Goal: Complete application form: Complete application form

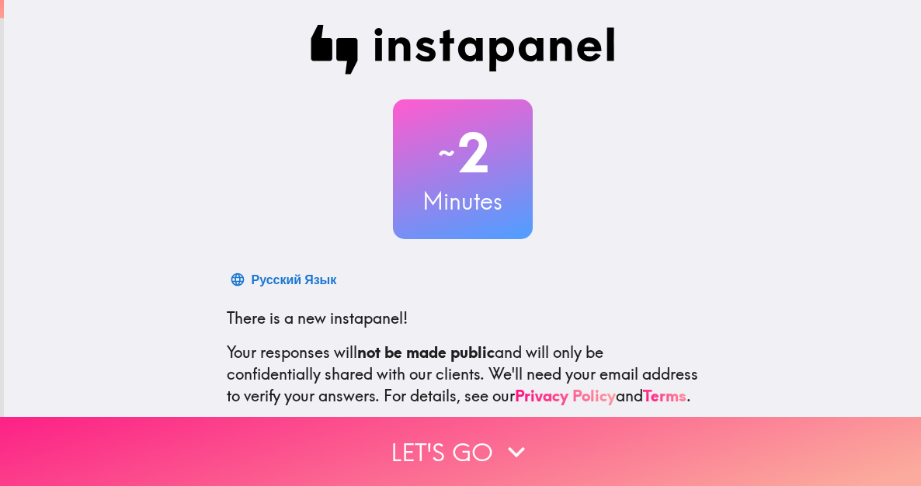
click at [643, 429] on button "Let's go" at bounding box center [460, 451] width 921 height 69
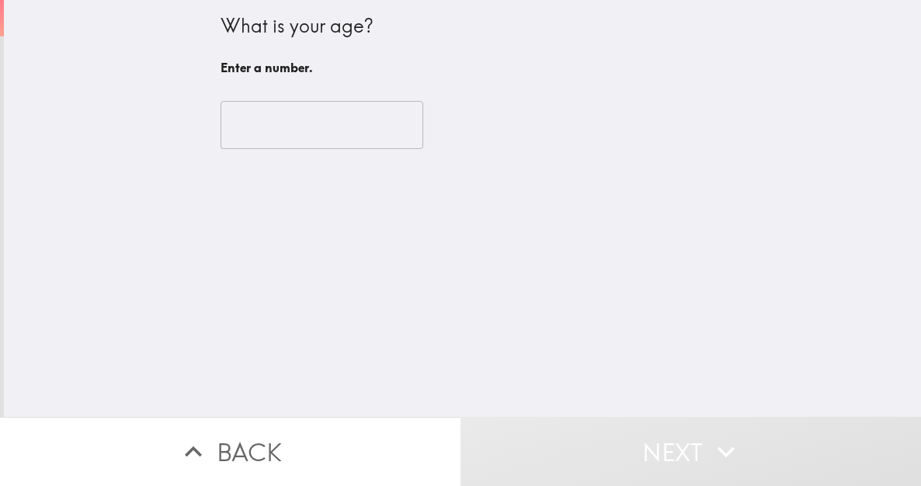
click at [303, 132] on input "number" at bounding box center [322, 125] width 203 height 48
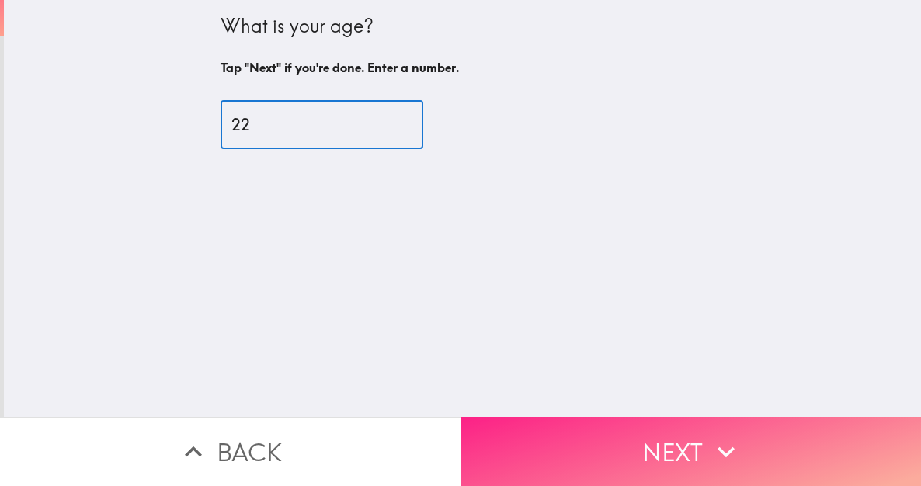
type input "22"
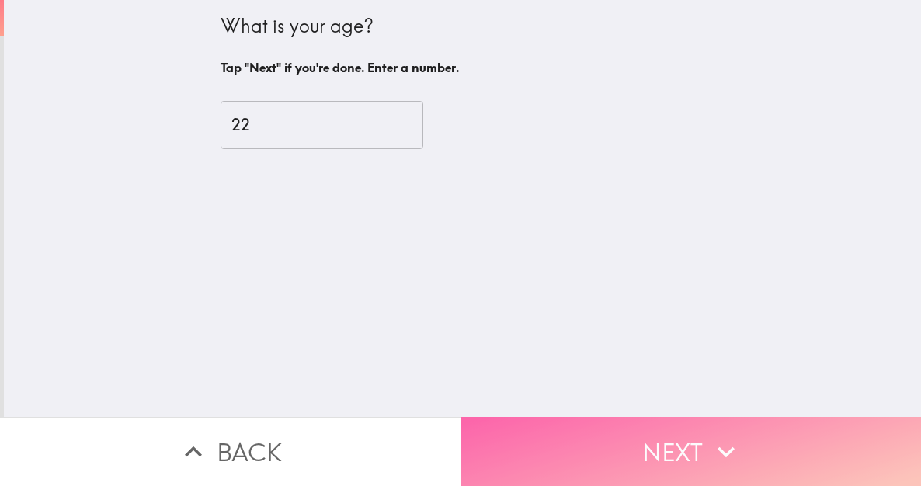
click at [561, 417] on button "Next" at bounding box center [691, 451] width 461 height 69
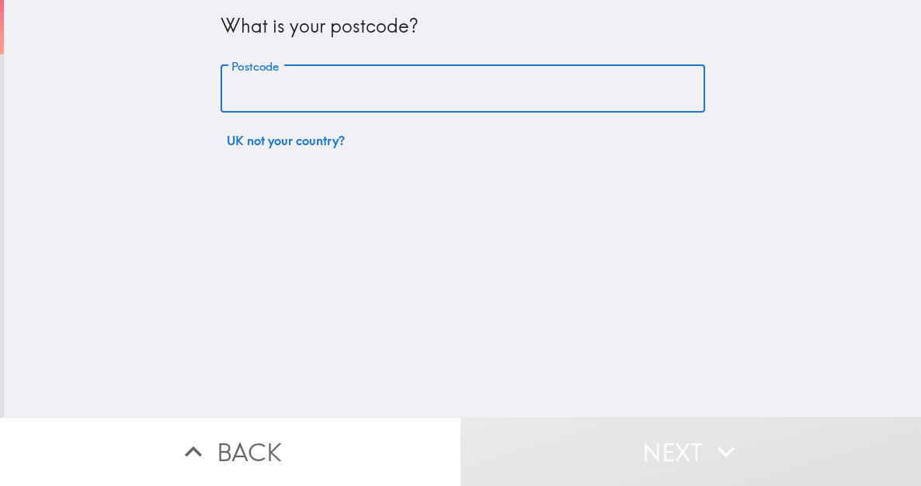
click at [443, 87] on input "Postcode" at bounding box center [463, 89] width 485 height 48
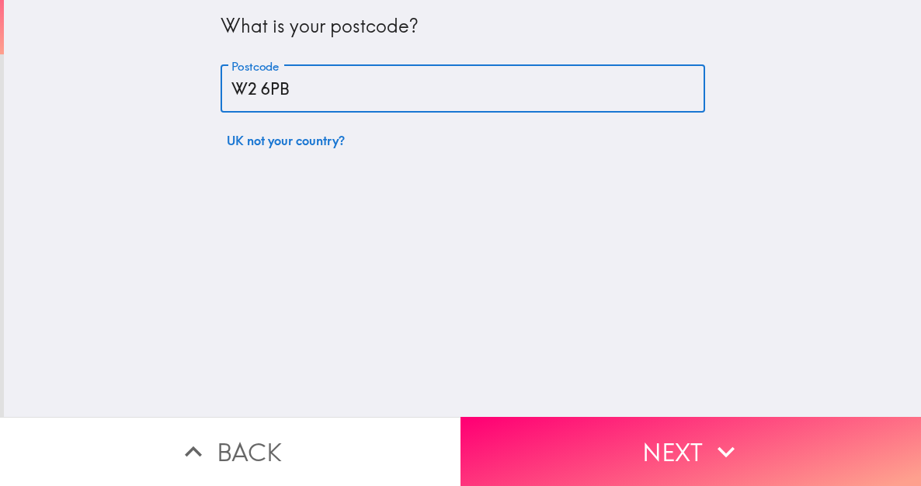
type input "W2 6PB"
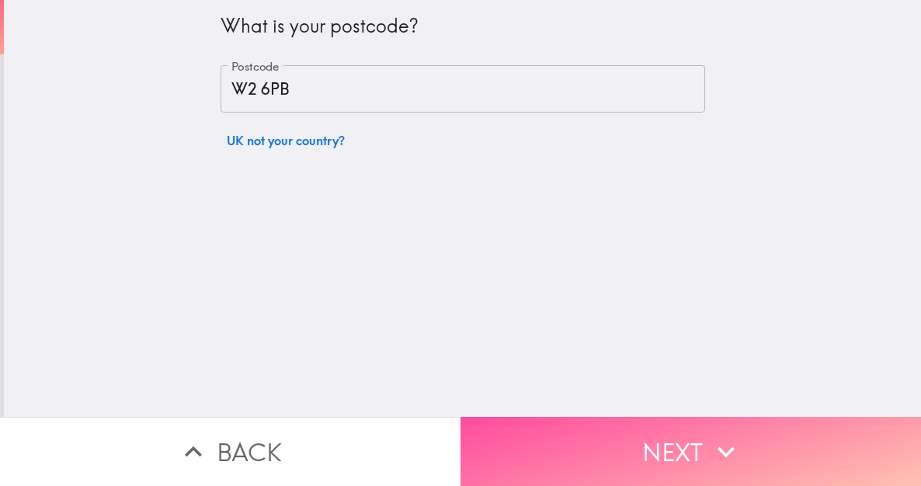
click at [587, 417] on button "Next" at bounding box center [691, 451] width 461 height 69
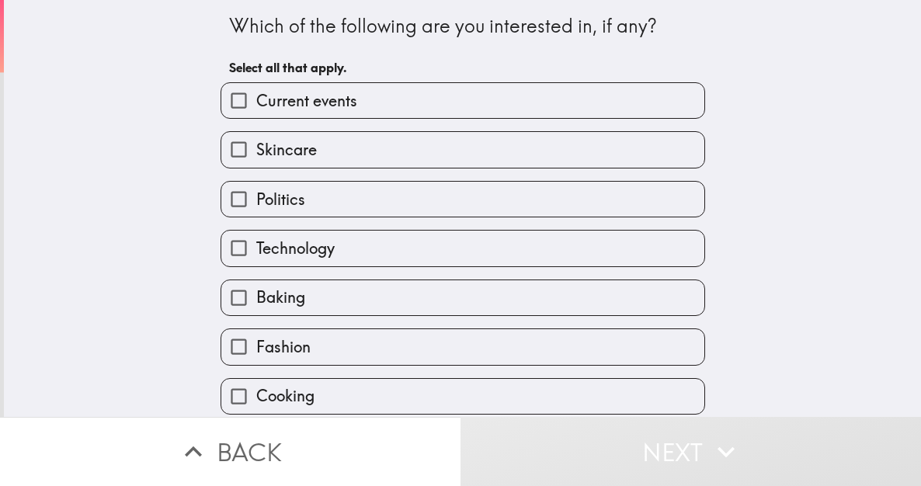
click at [439, 150] on label "Skincare" at bounding box center [462, 149] width 483 height 35
click at [256, 150] on input "Skincare" at bounding box center [238, 149] width 35 height 35
checkbox input "true"
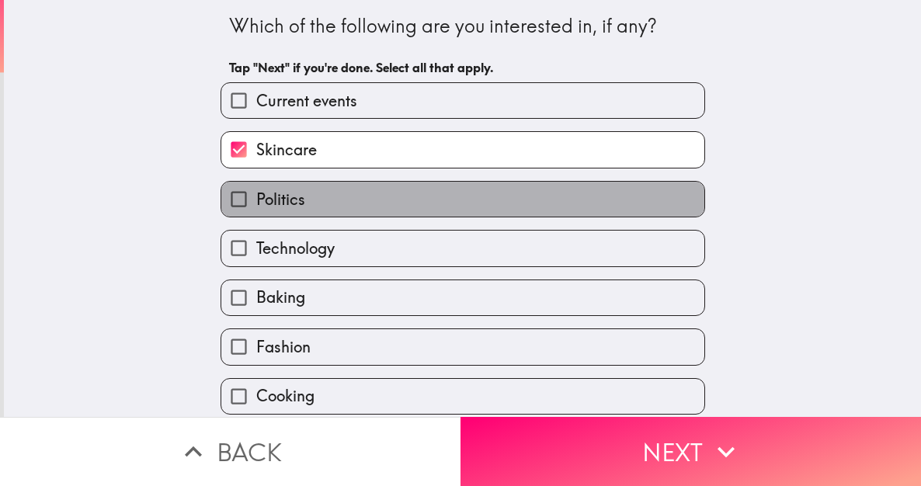
click at [424, 198] on label "Politics" at bounding box center [462, 199] width 483 height 35
click at [256, 198] on input "Politics" at bounding box center [238, 199] width 35 height 35
checkbox input "true"
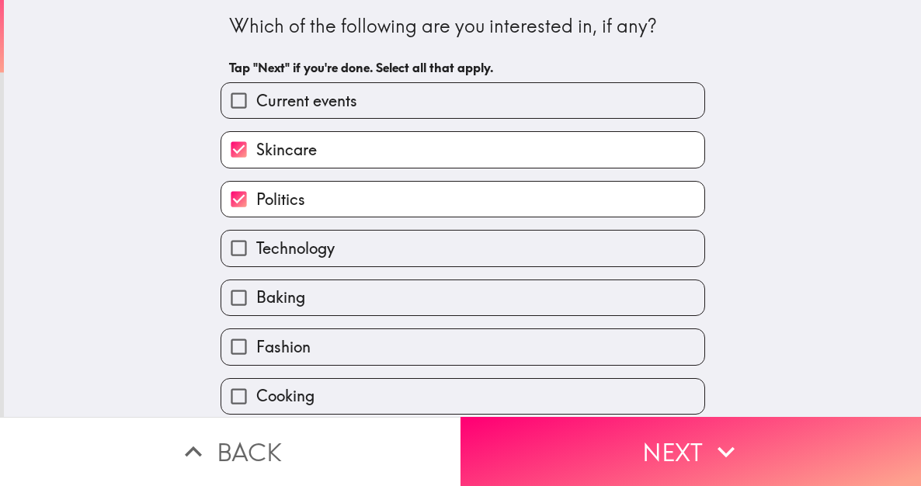
click at [422, 245] on label "Technology" at bounding box center [462, 248] width 483 height 35
click at [256, 245] on input "Technology" at bounding box center [238, 248] width 35 height 35
checkbox input "true"
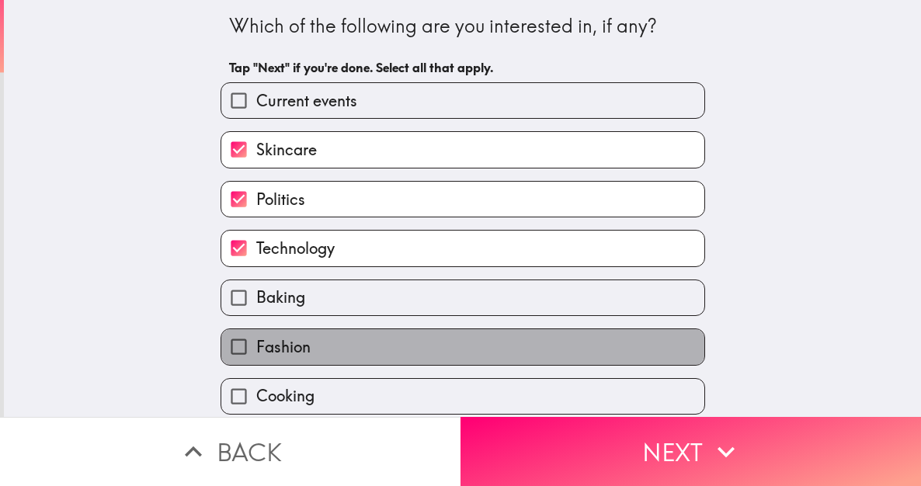
click at [558, 352] on label "Fashion" at bounding box center [462, 346] width 483 height 35
click at [256, 352] on input "Fashion" at bounding box center [238, 346] width 35 height 35
checkbox input "true"
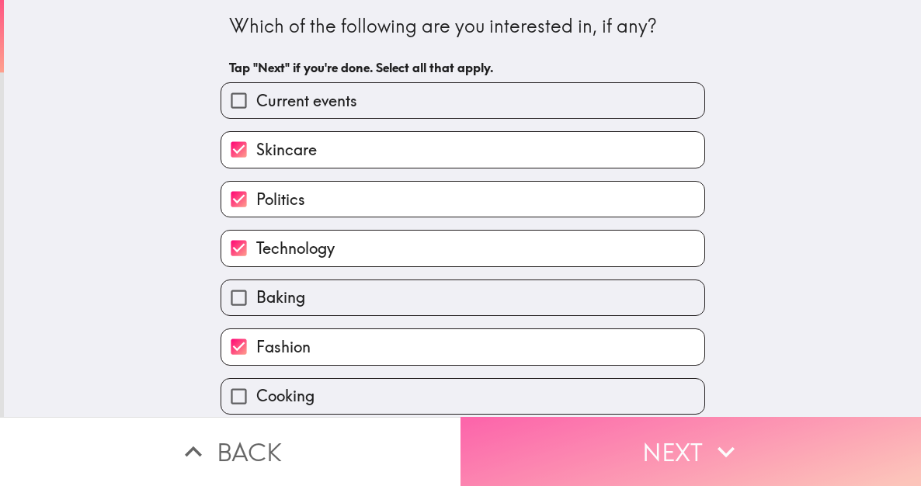
click at [561, 423] on button "Next" at bounding box center [691, 451] width 461 height 69
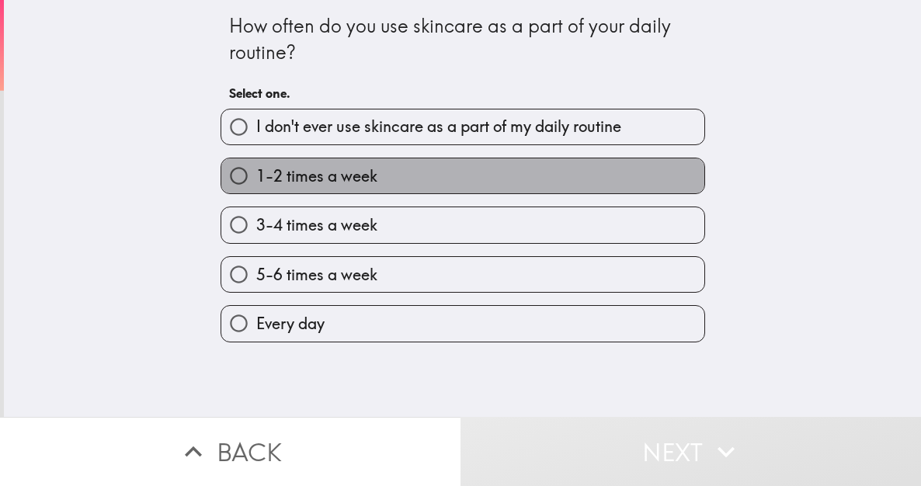
click at [547, 176] on label "1-2 times a week" at bounding box center [462, 175] width 483 height 35
click at [256, 176] on input "1-2 times a week" at bounding box center [238, 175] width 35 height 35
radio input "true"
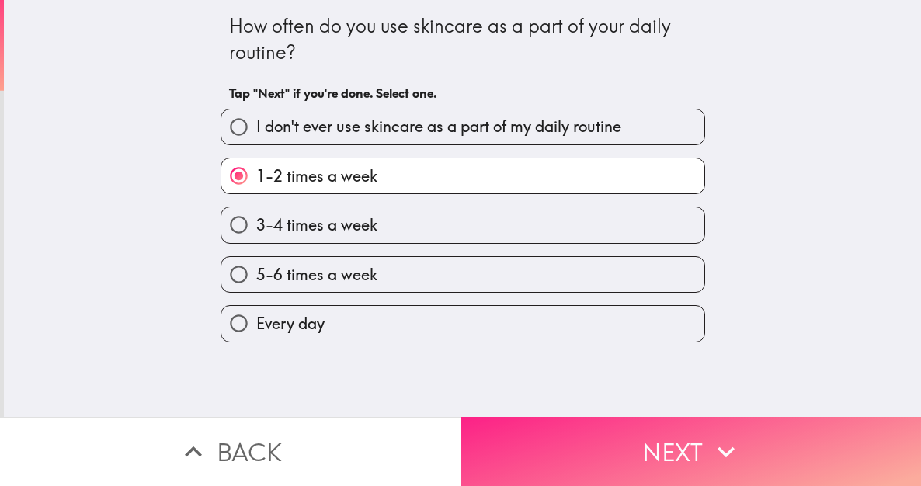
click at [601, 457] on button "Next" at bounding box center [691, 451] width 461 height 69
